Goal: Complete application form: Complete application form

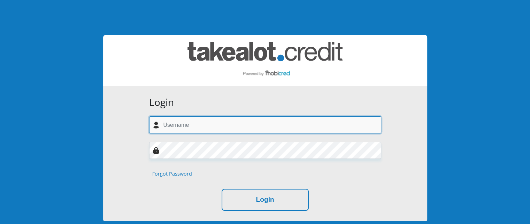
click at [175, 125] on input "text" at bounding box center [265, 124] width 232 height 17
type input "funananirazwiedana@gmail.com"
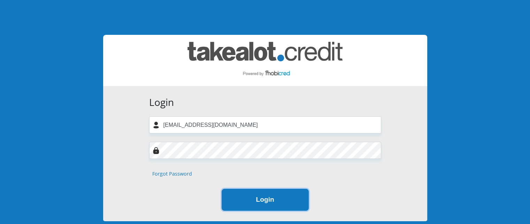
click at [259, 198] on button "Login" at bounding box center [264, 200] width 87 height 22
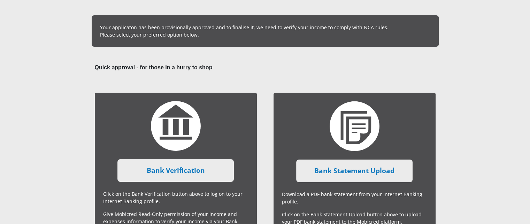
scroll to position [84, 0]
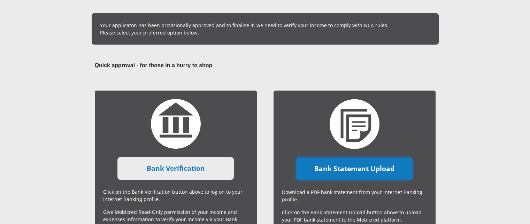
click at [351, 165] on link "Bank Statement Upload" at bounding box center [354, 168] width 116 height 23
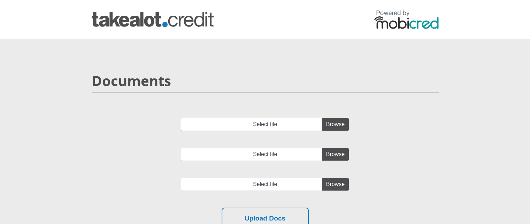
click at [331, 125] on input "Select file" at bounding box center [265, 124] width 168 height 13
type input "C:\fakepath\interim_statementEasy_Account.zip"
click at [336, 153] on input "Select file" at bounding box center [265, 154] width 168 height 13
type input "C:\fakepath\OnlineBankingDownload.pdf"
click at [333, 180] on input "file" at bounding box center [265, 184] width 168 height 13
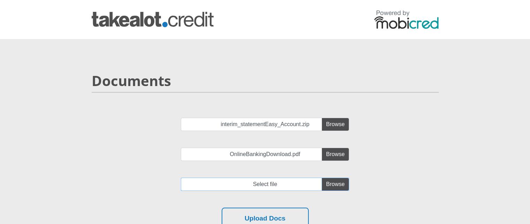
click at [330, 187] on input "file" at bounding box center [265, 184] width 168 height 13
click at [331, 187] on input "file" at bounding box center [265, 184] width 168 height 13
type input "C:\fakepath\aug.pdf"
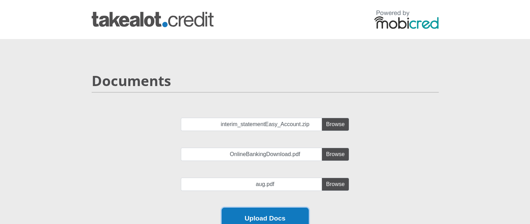
click at [265, 215] on button "Upload Docs" at bounding box center [264, 219] width 87 height 22
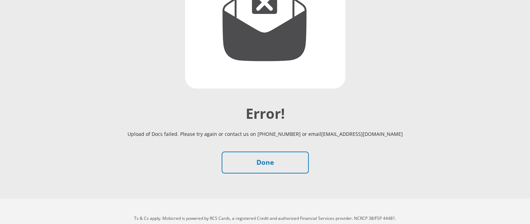
scroll to position [139, 0]
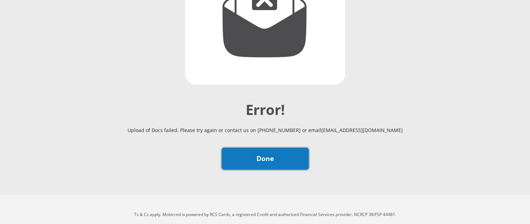
click at [262, 153] on link "Done" at bounding box center [264, 159] width 87 height 22
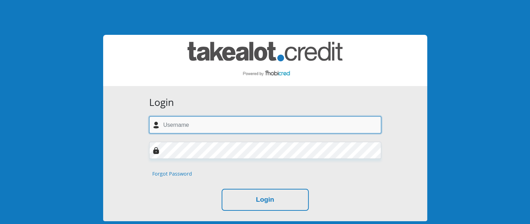
click at [185, 127] on input "text" at bounding box center [265, 124] width 232 height 17
type input "[EMAIL_ADDRESS][DOMAIN_NAME]"
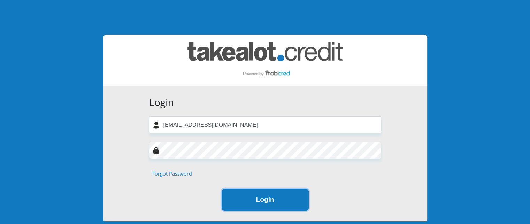
click at [263, 201] on button "Login" at bounding box center [264, 200] width 87 height 22
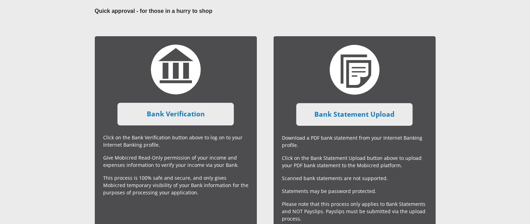
scroll to position [144, 0]
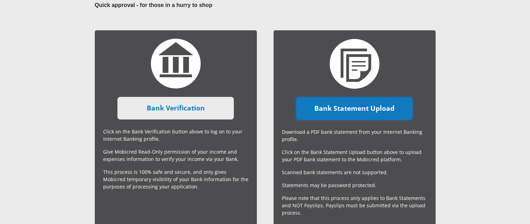
click at [381, 107] on link "Bank Statement Upload" at bounding box center [354, 108] width 116 height 23
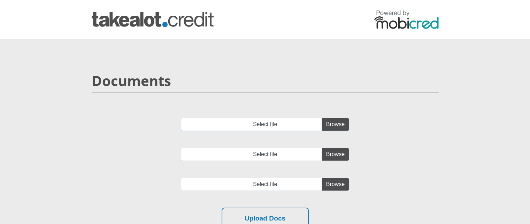
click at [337, 125] on input "Select file" at bounding box center [265, 124] width 168 height 13
type input "C:\fakepath\aug.pdf"
click at [329, 153] on input "Select file" at bounding box center [265, 154] width 168 height 13
type input "C:\fakepath\OnlineBankingDownload.pdf"
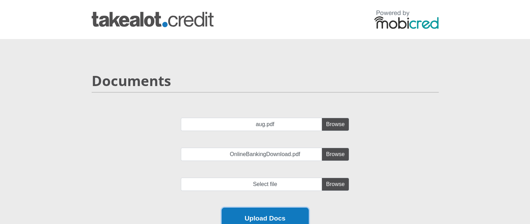
click at [256, 212] on button "Upload Docs" at bounding box center [264, 219] width 87 height 22
click at [242, 214] on button "Upload Docs" at bounding box center [264, 219] width 87 height 22
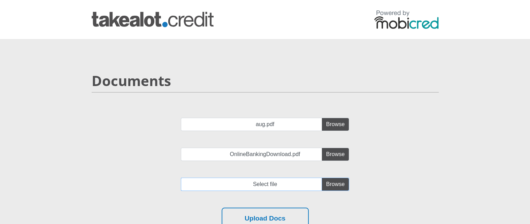
click at [331, 179] on input "file" at bounding box center [265, 184] width 168 height 13
type input "C:\fakepath\OnlineBankingDownload.pdf"
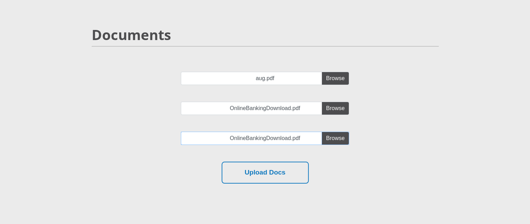
scroll to position [56, 0]
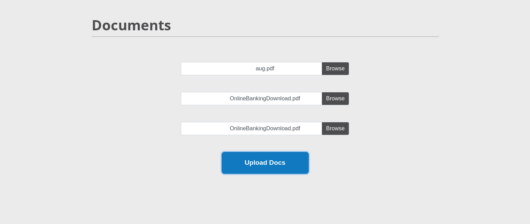
click at [258, 163] on button "Upload Docs" at bounding box center [264, 163] width 87 height 22
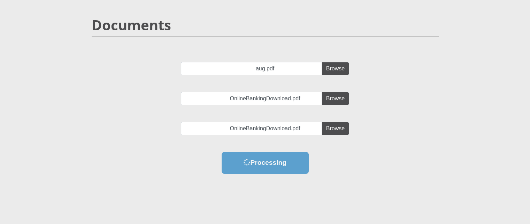
scroll to position [0, 0]
